Goal: Transaction & Acquisition: Download file/media

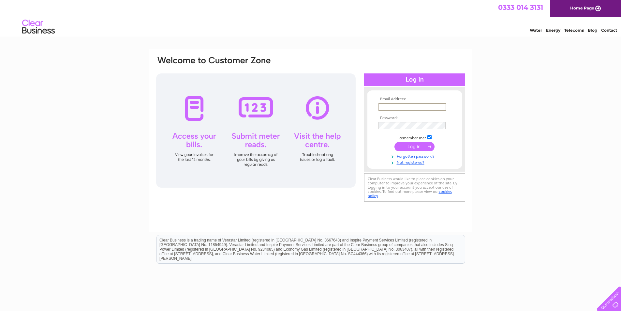
click at [423, 116] on tbody "Email Address: Password: Remember me? Forgotten password?" at bounding box center [415, 131] width 76 height 68
type input "[PERSON_NAME][EMAIL_ADDRESS][DOMAIN_NAME]"
click at [395, 142] on input "submit" at bounding box center [415, 146] width 40 height 9
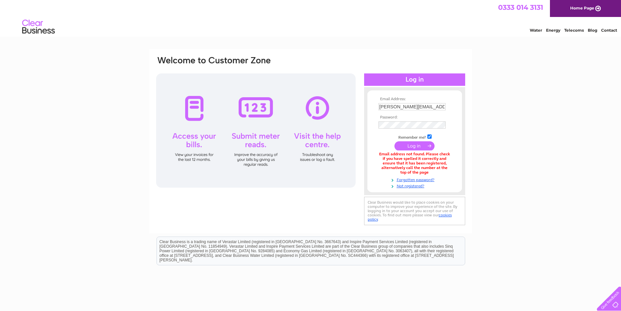
click at [413, 120] on td at bounding box center [415, 125] width 76 height 10
click at [434, 107] on input "[PERSON_NAME][EMAIL_ADDRESS][DOMAIN_NAME]" at bounding box center [412, 106] width 67 height 7
click at [391, 105] on input "[PERSON_NAME][EMAIL_ADDRESS][DOMAIN_NAME]" at bounding box center [413, 107] width 68 height 8
click at [391, 105] on input "anisah.94@hotmail.com" at bounding box center [413, 107] width 68 height 8
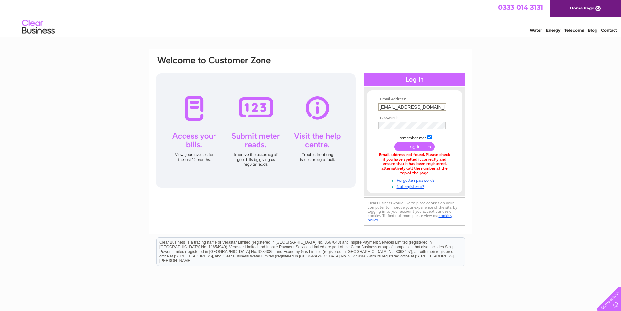
type input "fokrul12@hotmail.co.uk"
click at [395, 142] on input "submit" at bounding box center [415, 146] width 40 height 9
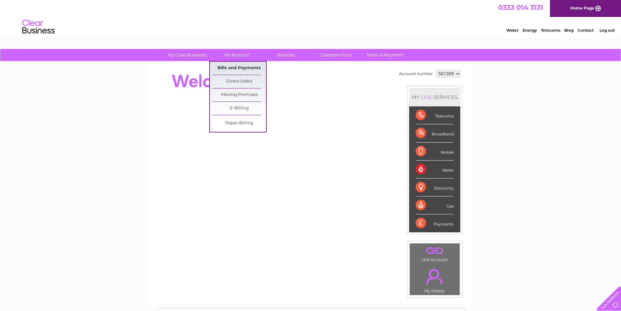
click at [245, 67] on link "Bills and Payments" at bounding box center [239, 68] width 54 height 13
click at [227, 69] on link "Bills and Payments" at bounding box center [239, 68] width 54 height 13
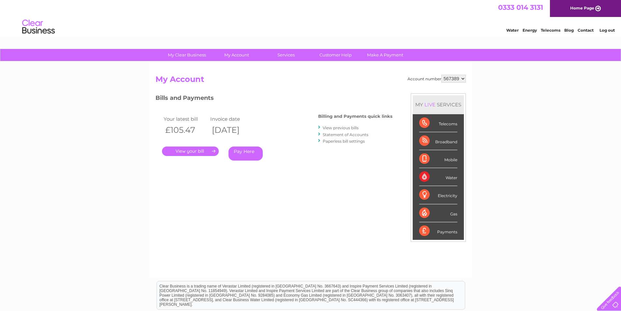
click at [339, 127] on link "View previous bills" at bounding box center [341, 127] width 36 height 5
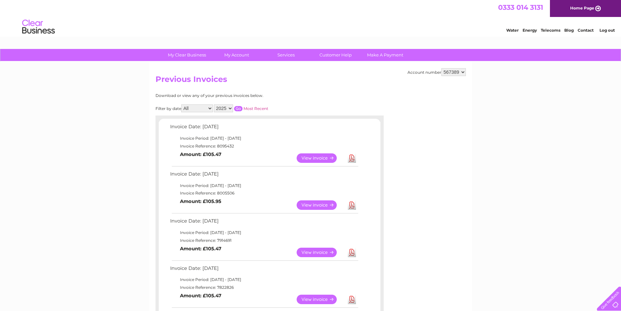
click at [352, 206] on link "Download" at bounding box center [352, 204] width 8 height 9
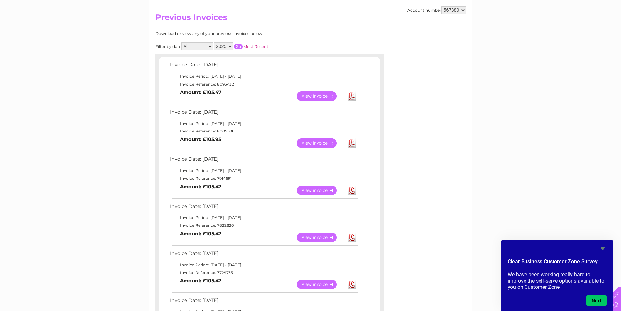
scroll to position [64, 0]
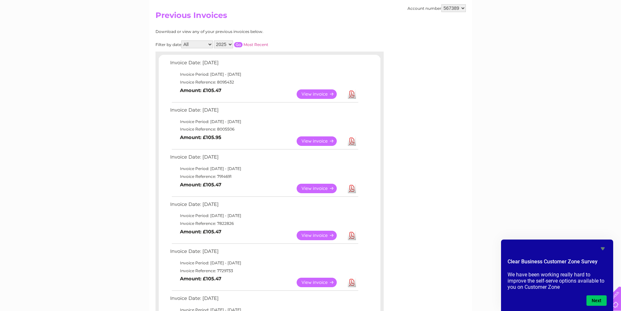
click at [349, 237] on link "Download" at bounding box center [352, 235] width 8 height 9
click at [352, 186] on link "Download" at bounding box center [352, 188] width 8 height 9
click at [355, 140] on link "Download" at bounding box center [352, 140] width 8 height 9
